Goal: Transaction & Acquisition: Purchase product/service

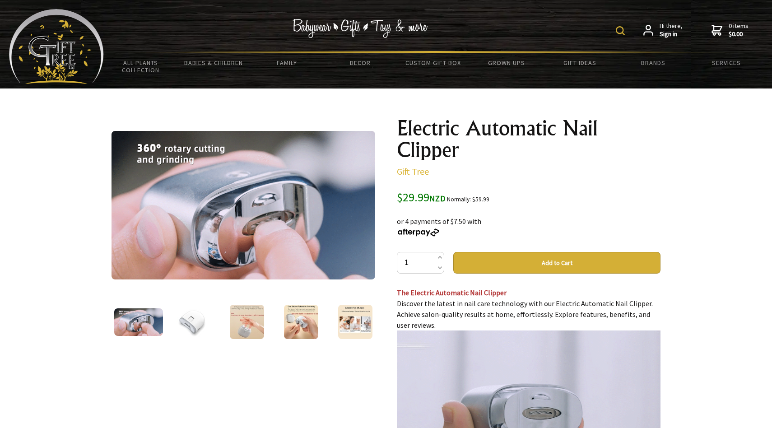
click at [233, 318] on img at bounding box center [247, 322] width 34 height 34
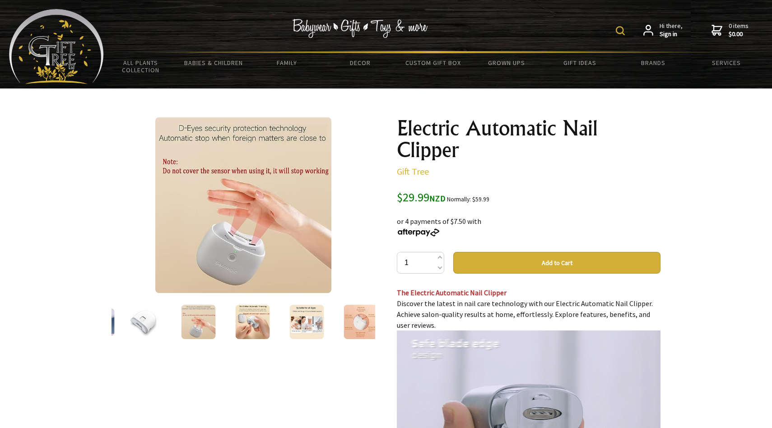
click at [253, 326] on img at bounding box center [253, 322] width 34 height 34
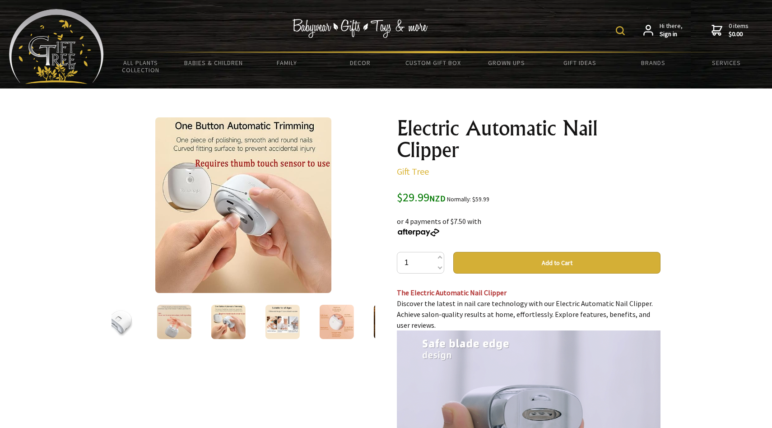
click at [257, 325] on div at bounding box center [282, 322] width 54 height 38
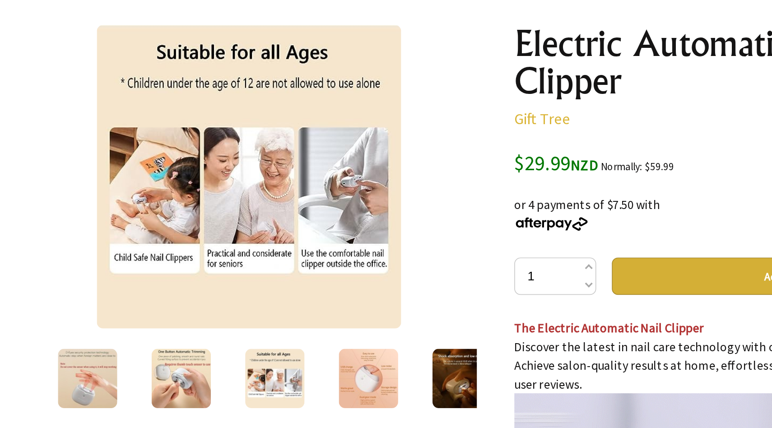
click at [371, 320] on img at bounding box center [366, 322] width 34 height 34
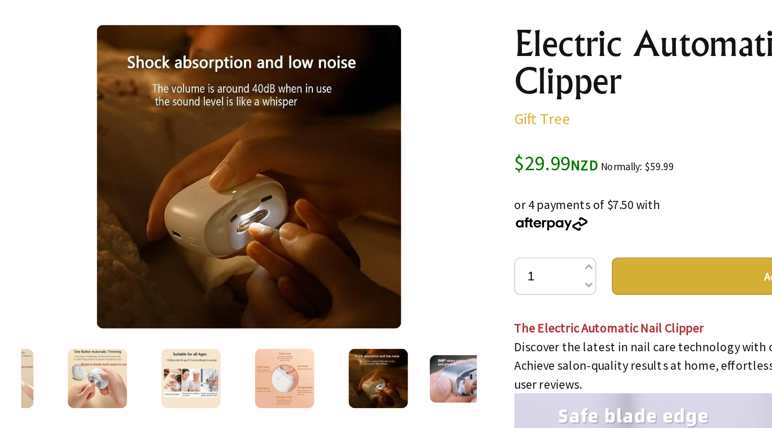
click at [353, 322] on img at bounding box center [372, 322] width 49 height 28
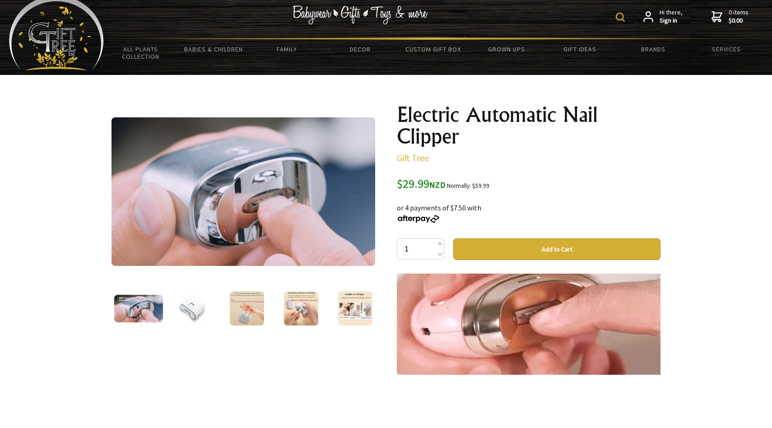
scroll to position [14, 0]
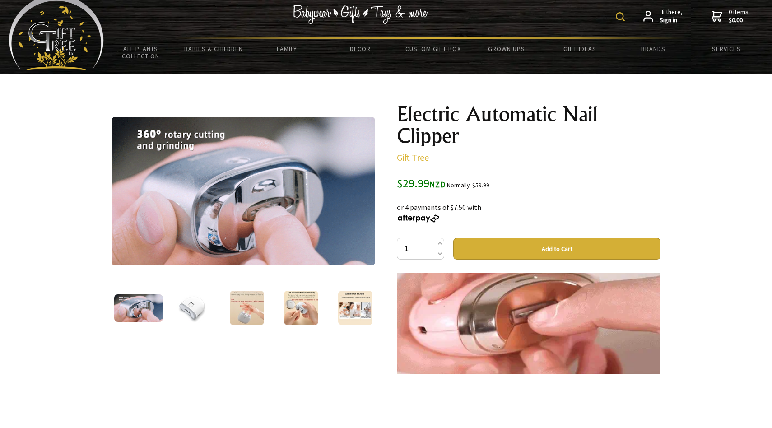
click at [357, 313] on img at bounding box center [355, 308] width 34 height 34
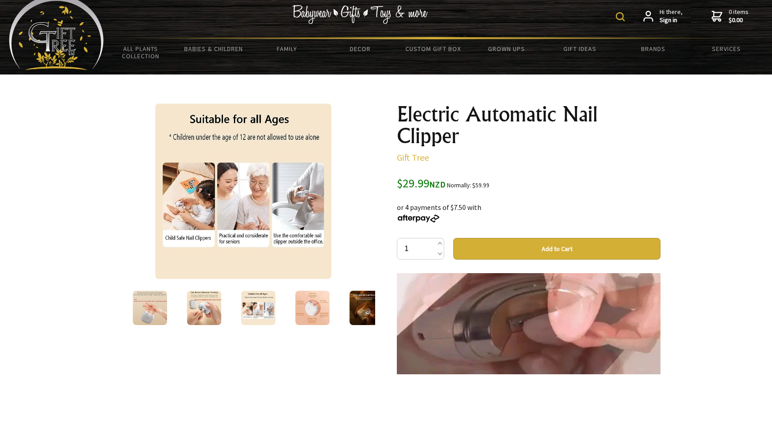
click at [373, 312] on img at bounding box center [366, 308] width 34 height 34
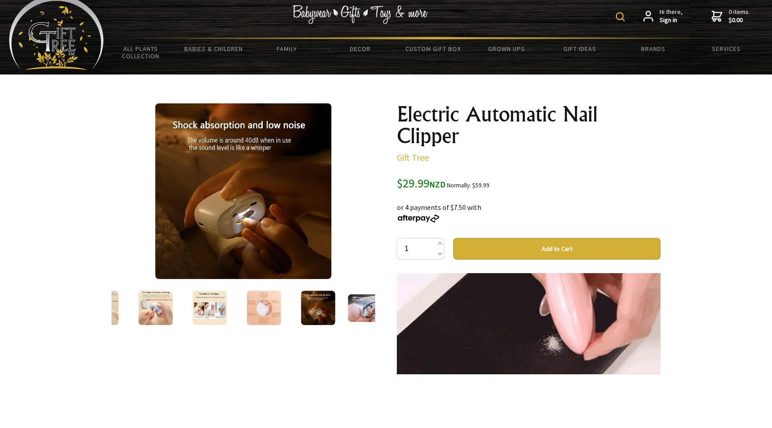
click at [352, 312] on img at bounding box center [372, 308] width 49 height 28
